Goal: Find specific page/section: Find specific page/section

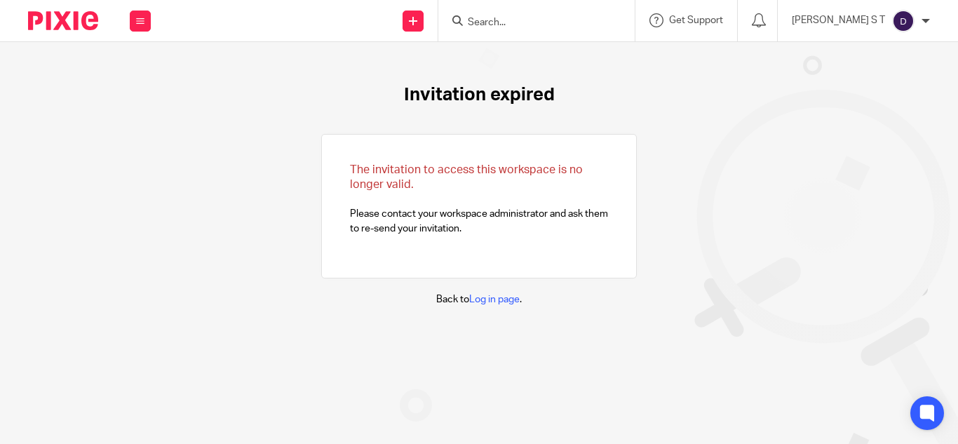
click at [524, 23] on input "Search" at bounding box center [529, 23] width 126 height 13
click at [536, 26] on input "Search" at bounding box center [529, 23] width 126 height 13
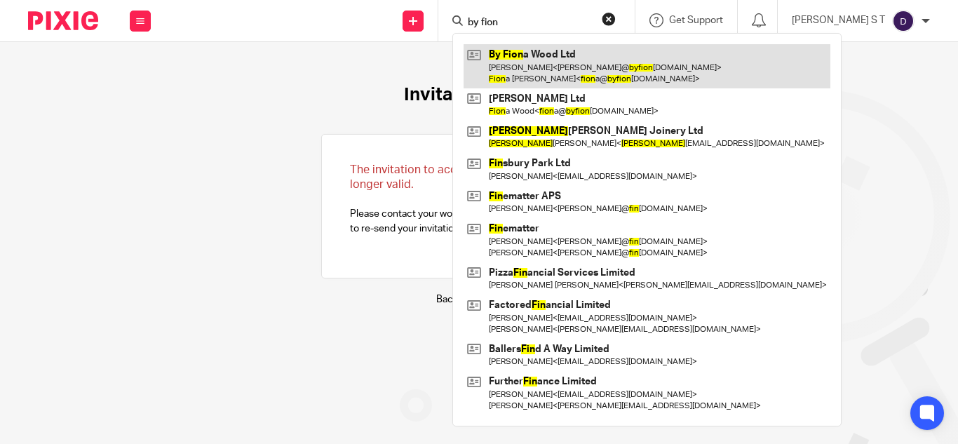
type input "by fion"
click at [560, 57] on link at bounding box center [646, 65] width 367 height 43
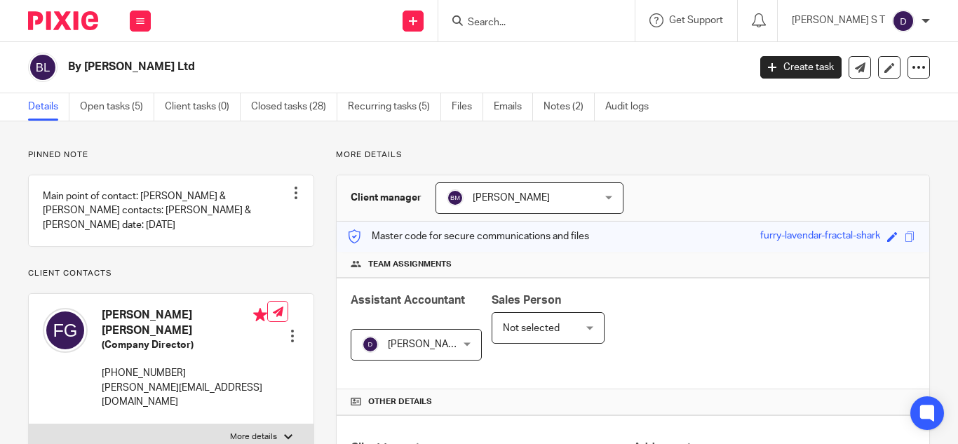
scroll to position [564, 0]
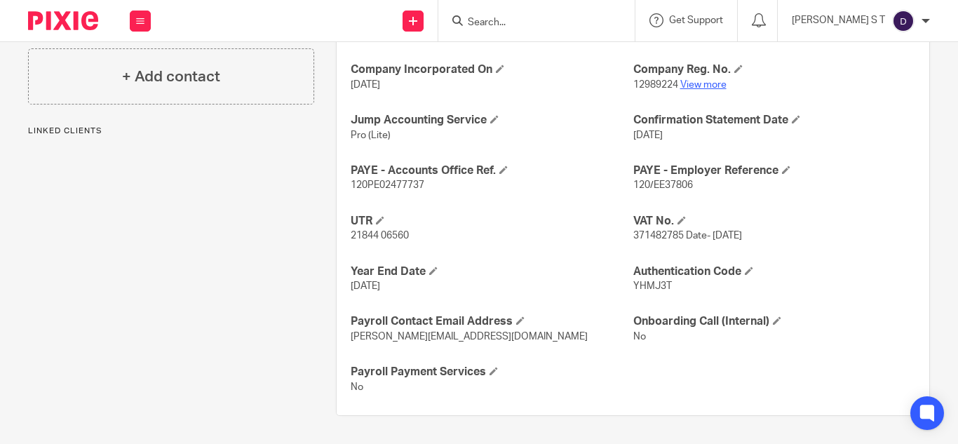
click at [693, 82] on link "View more" at bounding box center [703, 85] width 46 height 10
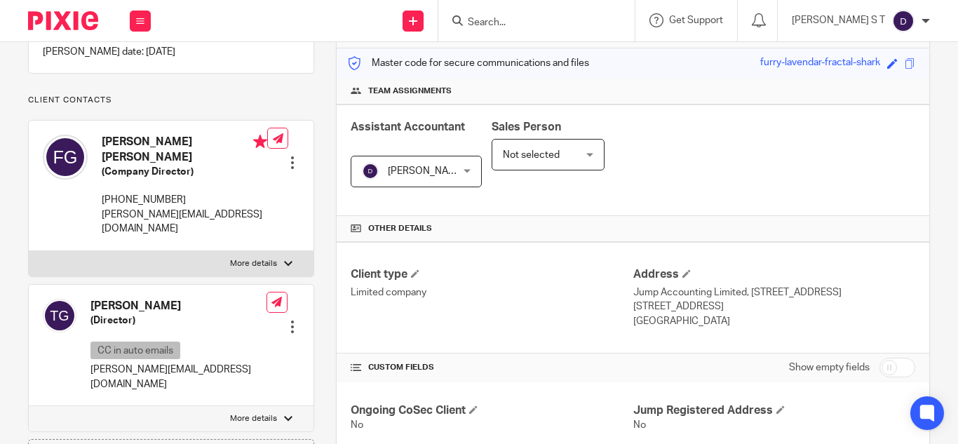
scroll to position [0, 0]
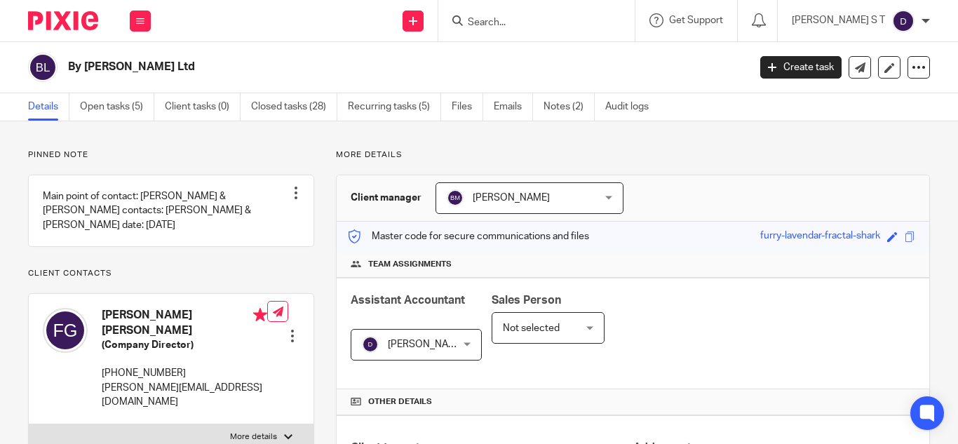
click at [550, 20] on input "Search" at bounding box center [529, 23] width 126 height 13
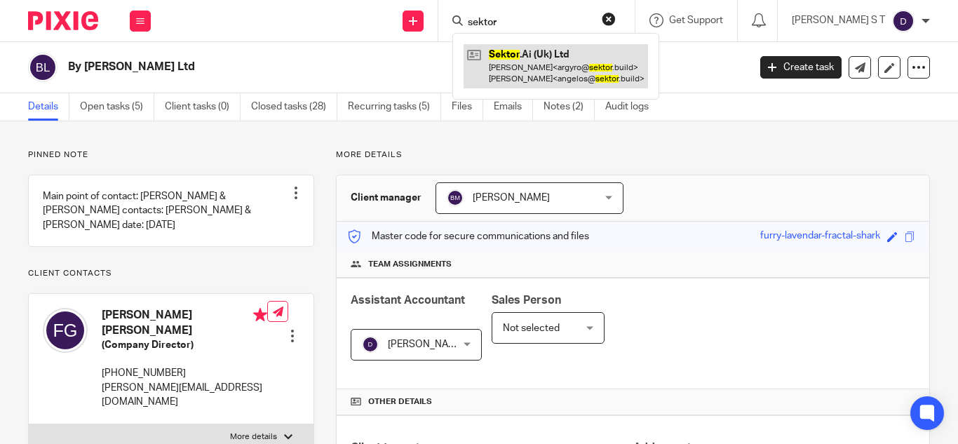
type input "sektor"
click at [567, 58] on link at bounding box center [555, 65] width 184 height 43
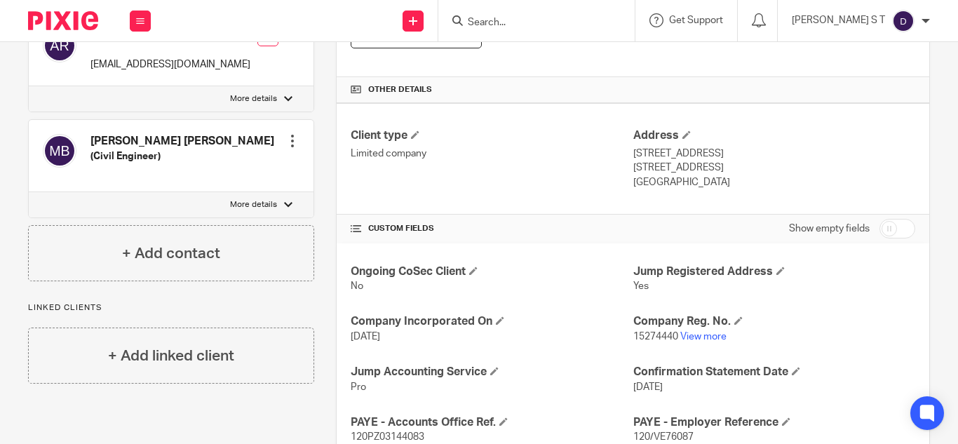
scroll to position [316, 0]
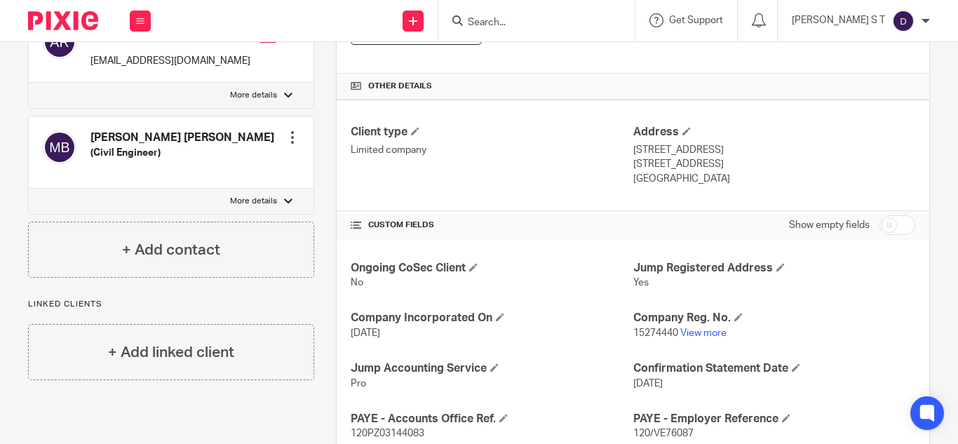
click at [642, 333] on span "15274440" at bounding box center [655, 333] width 45 height 10
copy p "15274440"
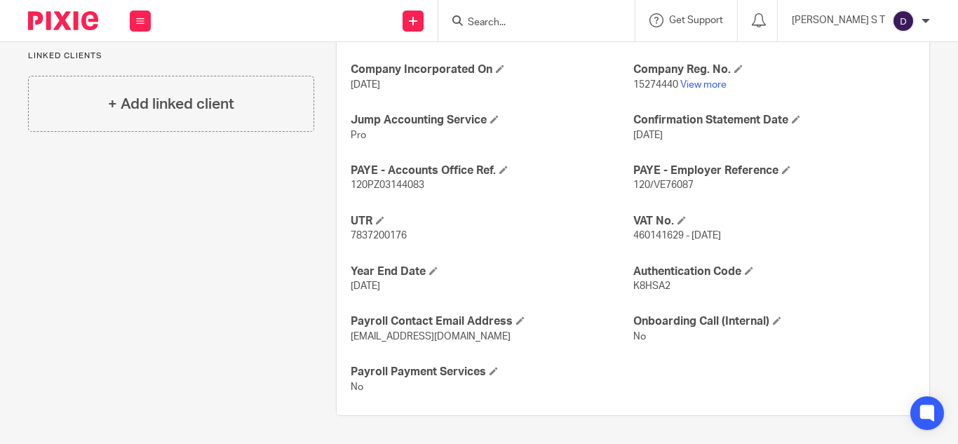
click at [637, 289] on span "K8HSA2" at bounding box center [651, 286] width 37 height 10
copy span "K8HSA2"
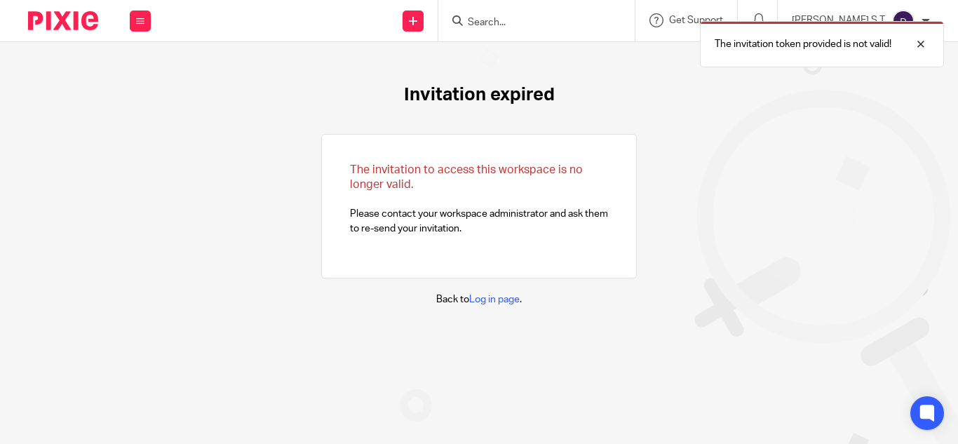
click at [529, 24] on div "The invitation token provided is not valid!" at bounding box center [711, 40] width 465 height 53
click at [513, 21] on div "The invitation token provided is not valid!" at bounding box center [711, 40] width 465 height 53
click at [903, 42] on div at bounding box center [910, 44] width 38 height 17
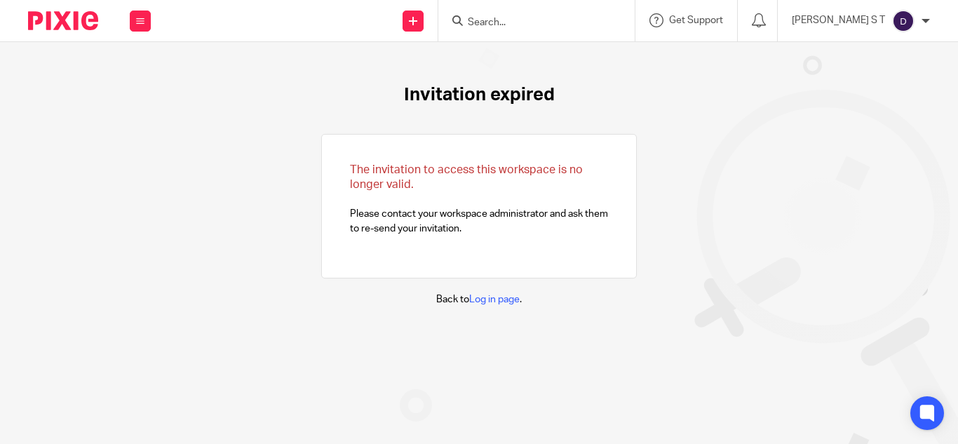
click at [522, 20] on input "Search" at bounding box center [529, 23] width 126 height 13
type input "V"
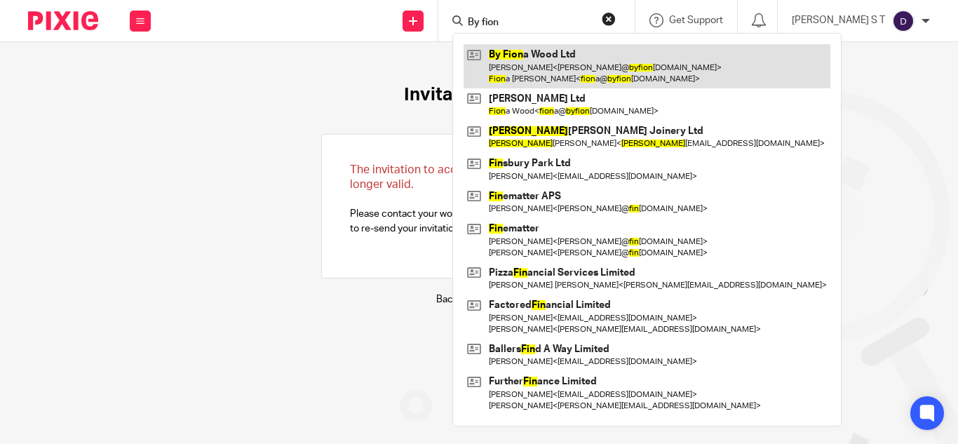
type input "By fion"
click at [577, 65] on link at bounding box center [646, 65] width 367 height 43
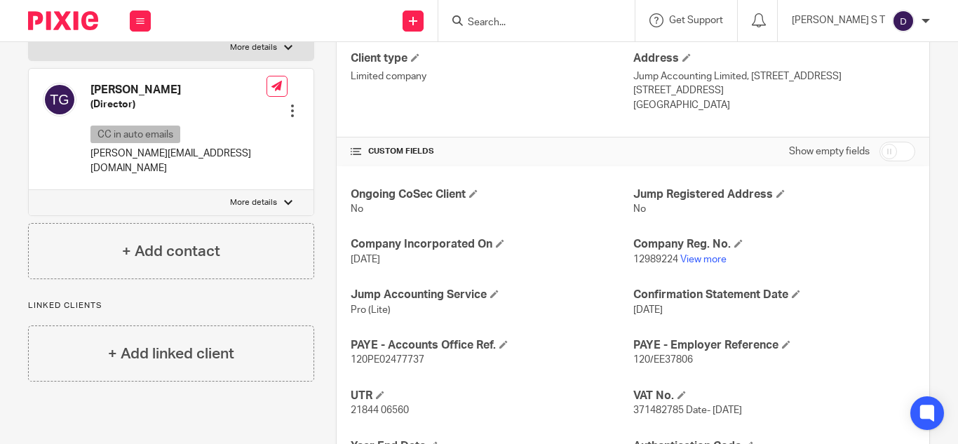
scroll to position [564, 0]
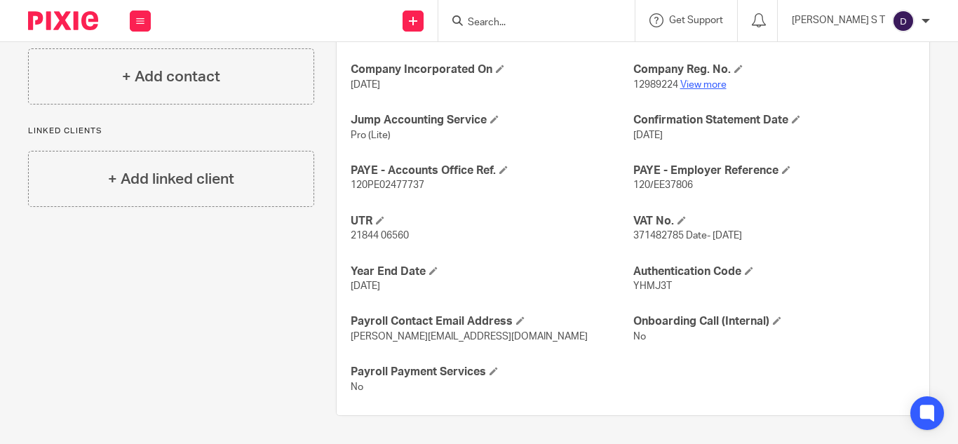
click at [693, 85] on link "View more" at bounding box center [703, 85] width 46 height 10
